Goal: Task Accomplishment & Management: Use online tool/utility

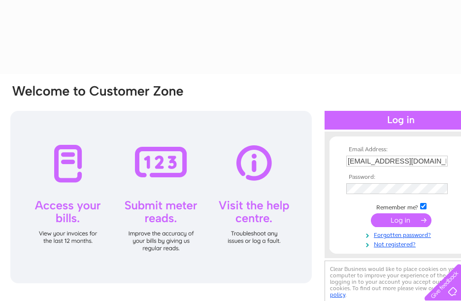
click at [151, 163] on div at bounding box center [161, 197] width 302 height 172
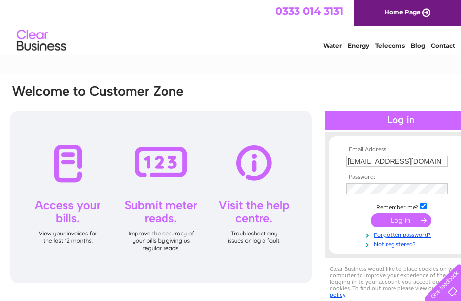
click at [156, 176] on div at bounding box center [161, 197] width 302 height 172
click at [386, 221] on input "submit" at bounding box center [401, 220] width 61 height 14
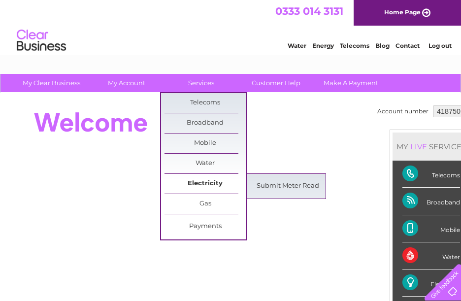
click at [189, 179] on link "Electricity" at bounding box center [205, 184] width 81 height 20
click at [211, 180] on link "Electricity" at bounding box center [205, 184] width 81 height 20
click at [286, 190] on link "Submit Meter Read" at bounding box center [287, 186] width 81 height 20
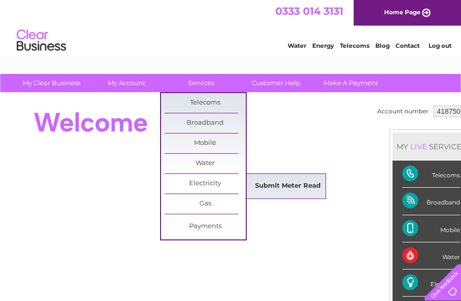
click at [286, 190] on link "Submit Meter Read" at bounding box center [287, 186] width 81 height 20
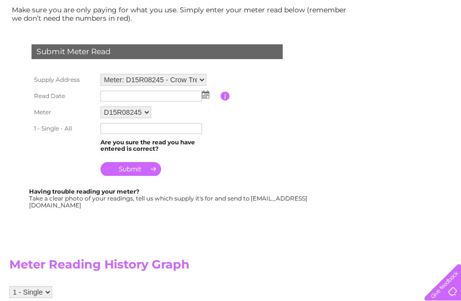
scroll to position [148, 0]
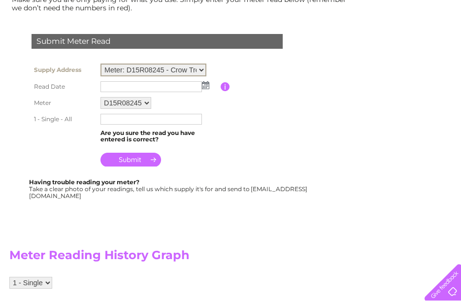
click at [204, 69] on select "Meter: D15R08245 - Crow Trees Farm [PERSON_NAME][GEOGRAPHIC_DATA] 3SX Meter: C0…" at bounding box center [154, 70] width 106 height 13
select select "131506"
click at [101, 64] on select "Meter: D15R08245 - Crow Trees Farm [PERSON_NAME][GEOGRAPHIC_DATA] 3SX Meter: C0…" at bounding box center [154, 70] width 106 height 13
